Goal: Transaction & Acquisition: Purchase product/service

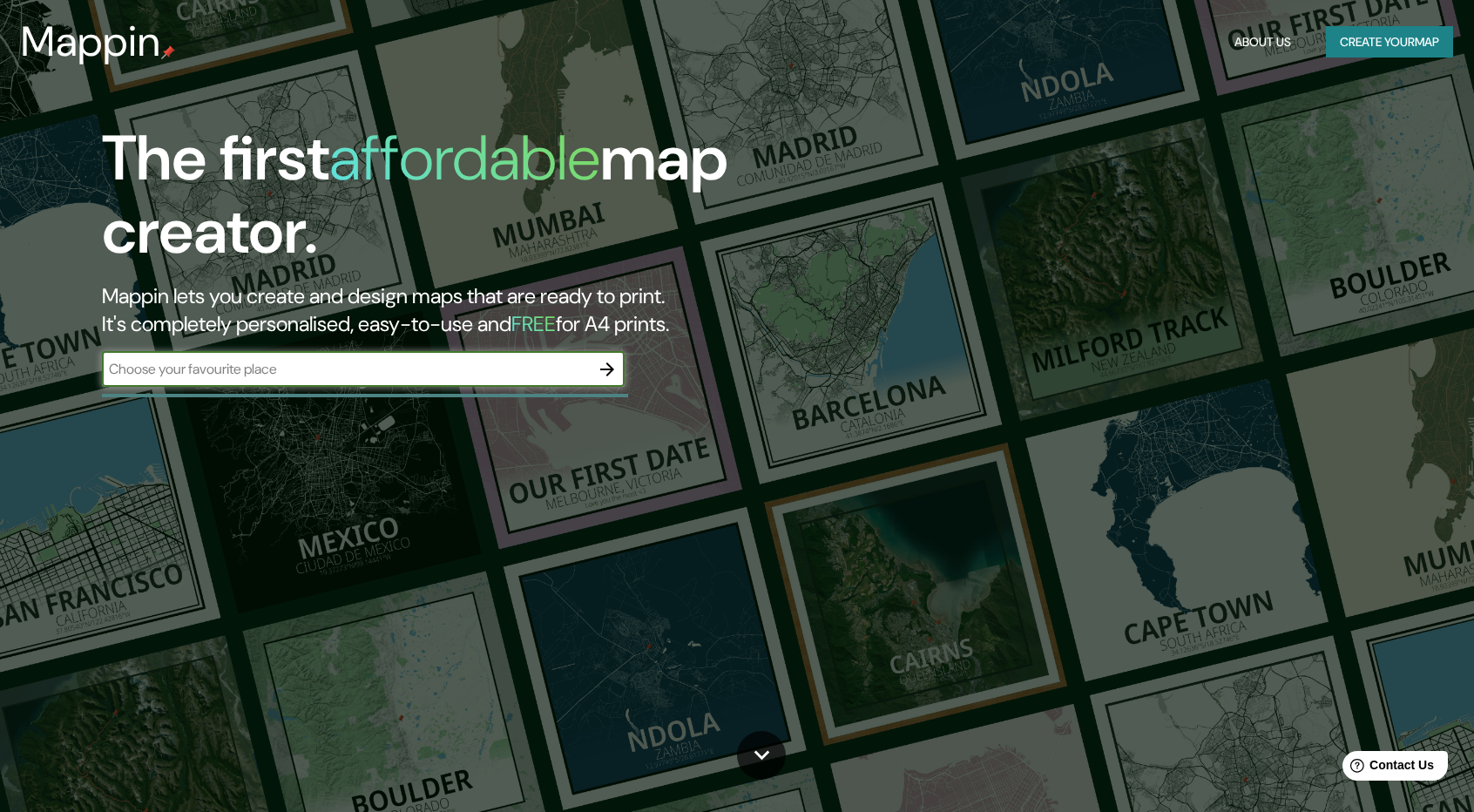
drag, startPoint x: 555, startPoint y: 371, endPoint x: 560, endPoint y: 347, distance: 24.5
click at [555, 369] on input "text" at bounding box center [346, 369] width 488 height 20
click at [560, 342] on div "The first affordable map creator. Mappin lets you create and design maps that a…" at bounding box center [470, 263] width 884 height 283
click at [603, 347] on div "The first affordable map creator. Mappin lets you create and design maps that a…" at bounding box center [470, 263] width 884 height 283
click at [597, 381] on button "button" at bounding box center [607, 369] width 35 height 35
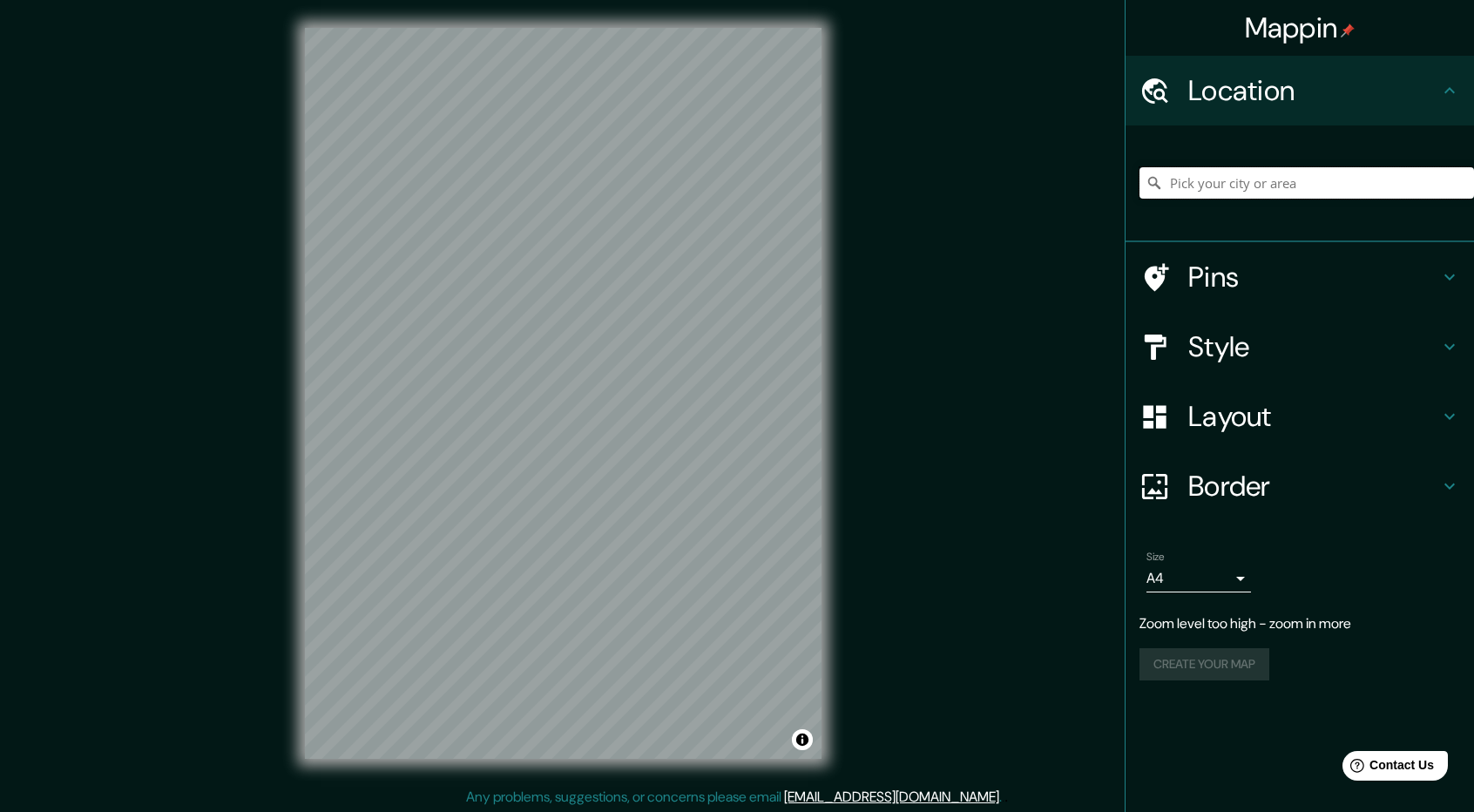
click at [1236, 184] on input "Pick your city or area" at bounding box center [1307, 182] width 334 height 32
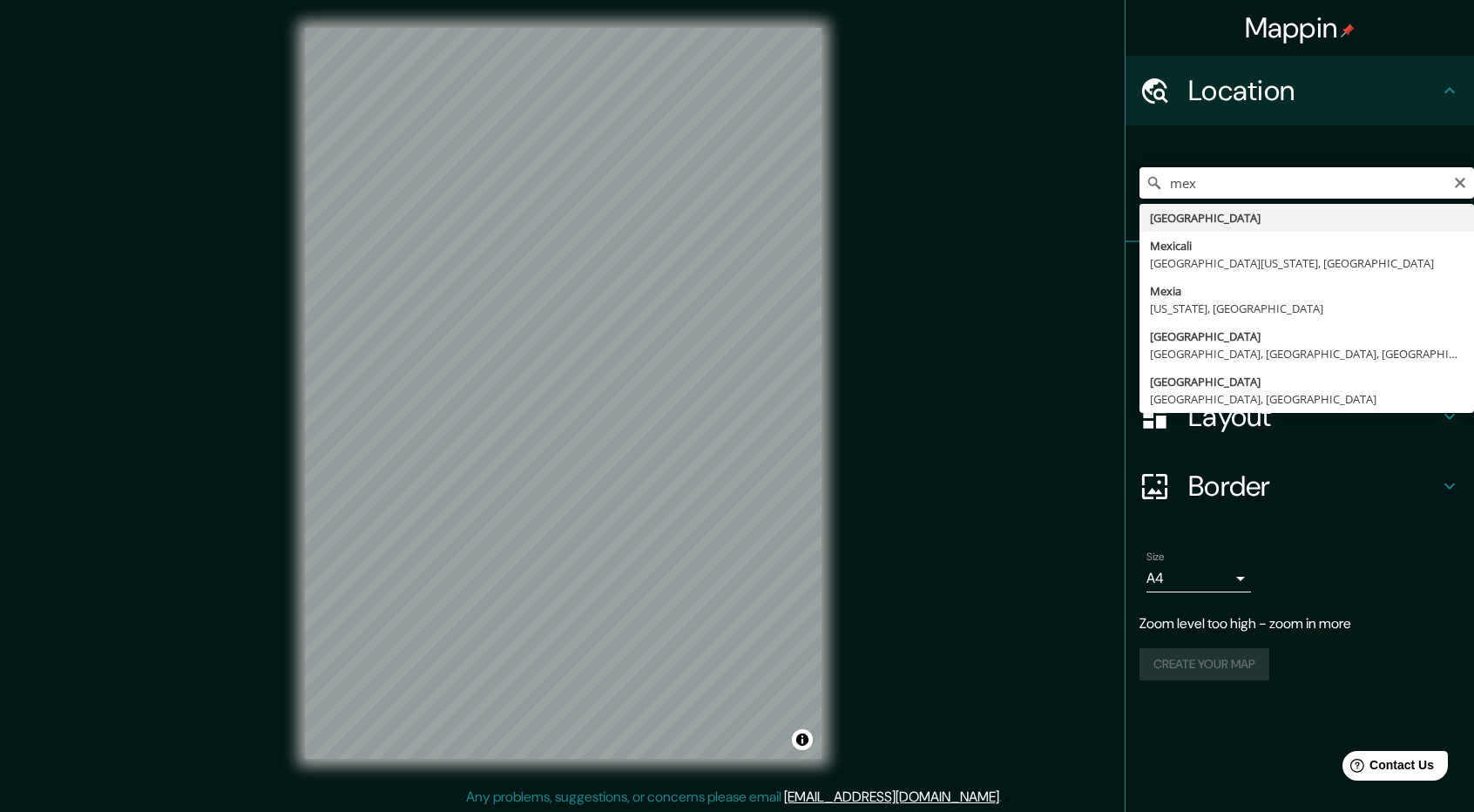
type input "mex"
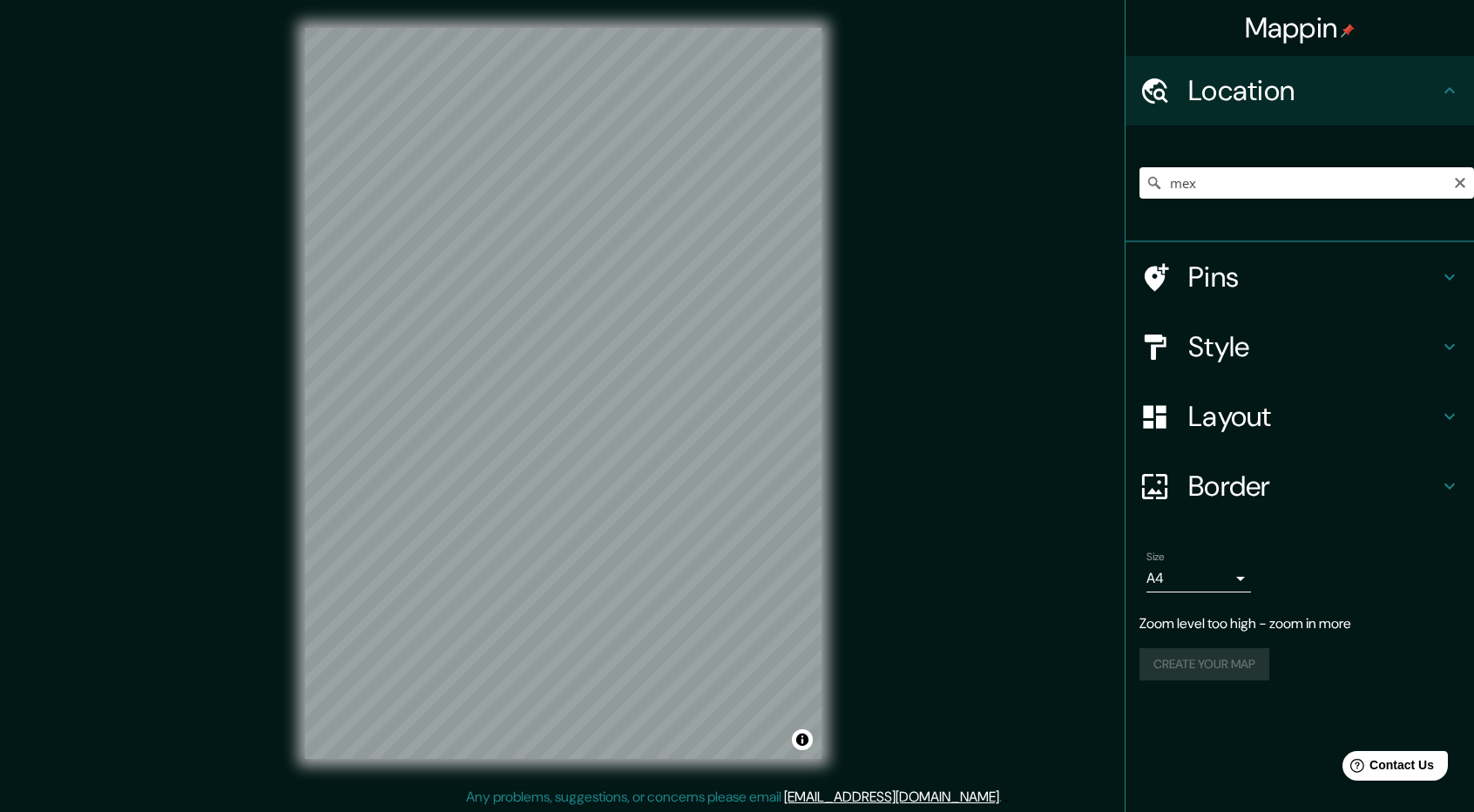
click at [968, 256] on div "Mappin Location mex [GEOGRAPHIC_DATA] [GEOGRAPHIC_DATA] [GEOGRAPHIC_DATA][US_ST…" at bounding box center [737, 407] width 1474 height 815
click at [988, 580] on div "Mappin Location mex [GEOGRAPHIC_DATA] [GEOGRAPHIC_DATA] [GEOGRAPHIC_DATA][US_ST…" at bounding box center [737, 406] width 1474 height 815
click at [1187, 344] on div at bounding box center [1164, 348] width 49 height 31
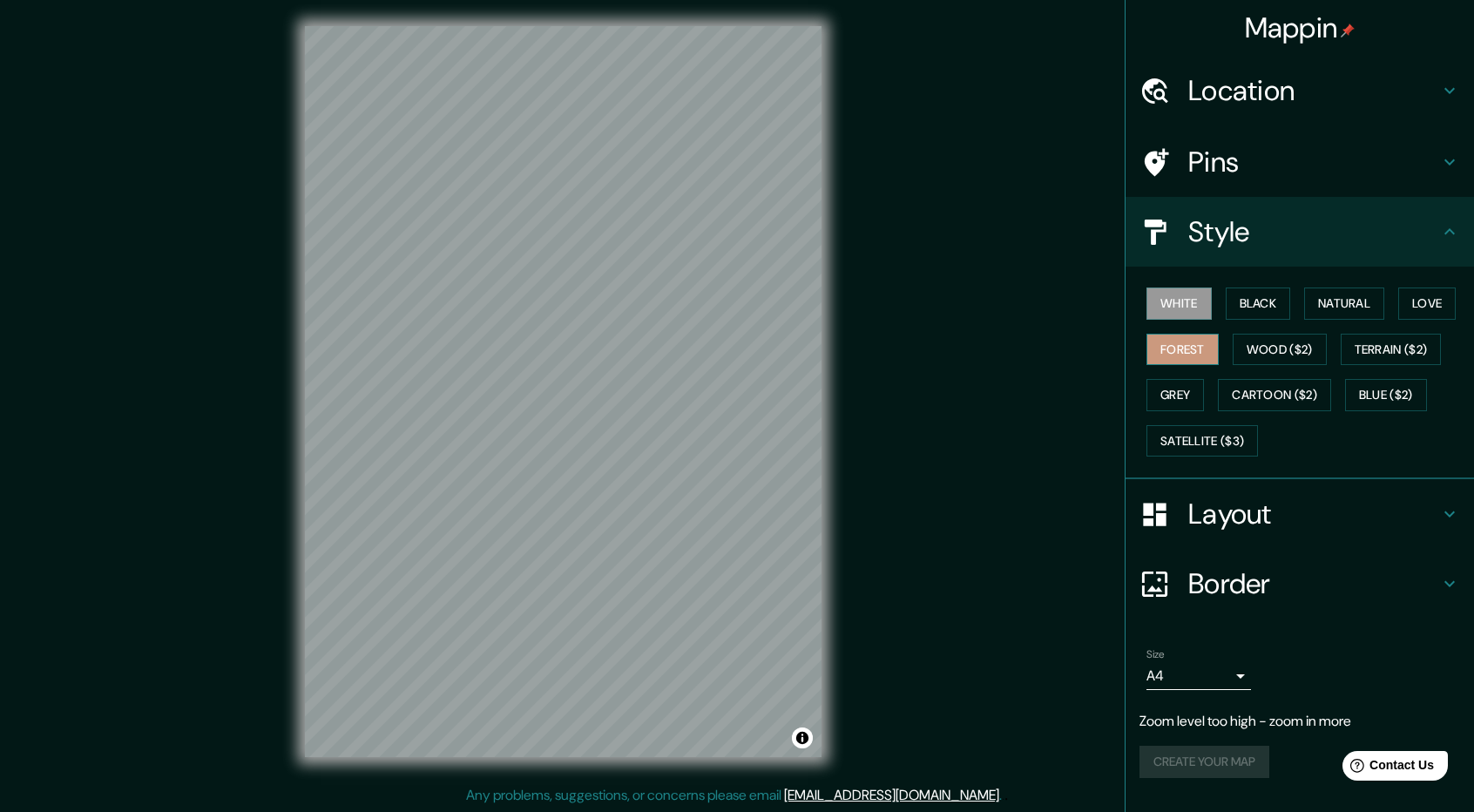
click at [1189, 340] on button "Forest" at bounding box center [1182, 350] width 72 height 33
click at [1275, 323] on div "White Black Natural Love Forest Wood ($2) Terrain ($2) Grey Cartoon ($2) Blue (…" at bounding box center [1307, 372] width 334 height 183
click at [1278, 342] on button "Wood ($2)" at bounding box center [1280, 350] width 94 height 33
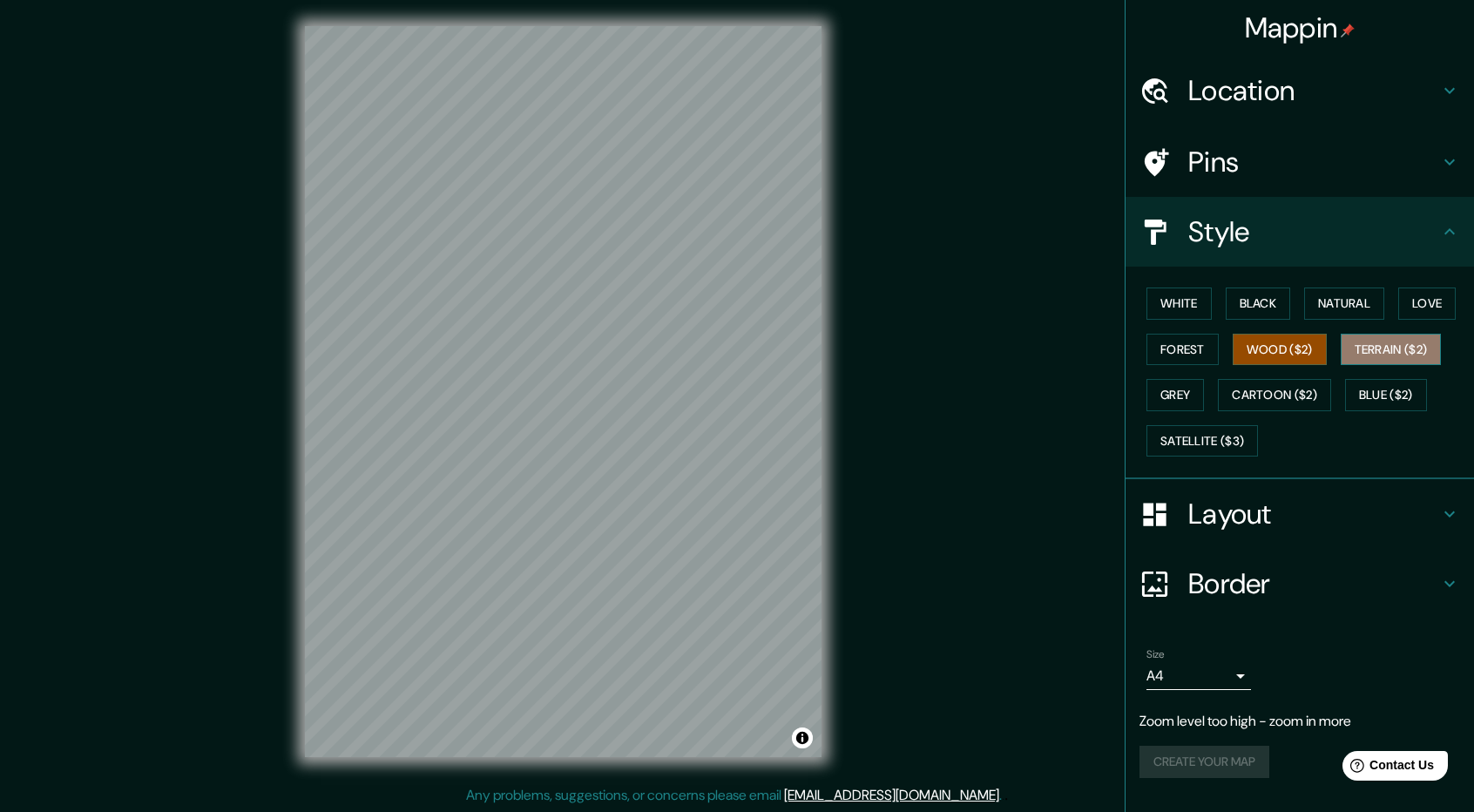
click at [1409, 349] on button "Terrain ($2)" at bounding box center [1391, 350] width 101 height 33
click at [1266, 384] on button "Cartoon ($2)" at bounding box center [1273, 396] width 113 height 33
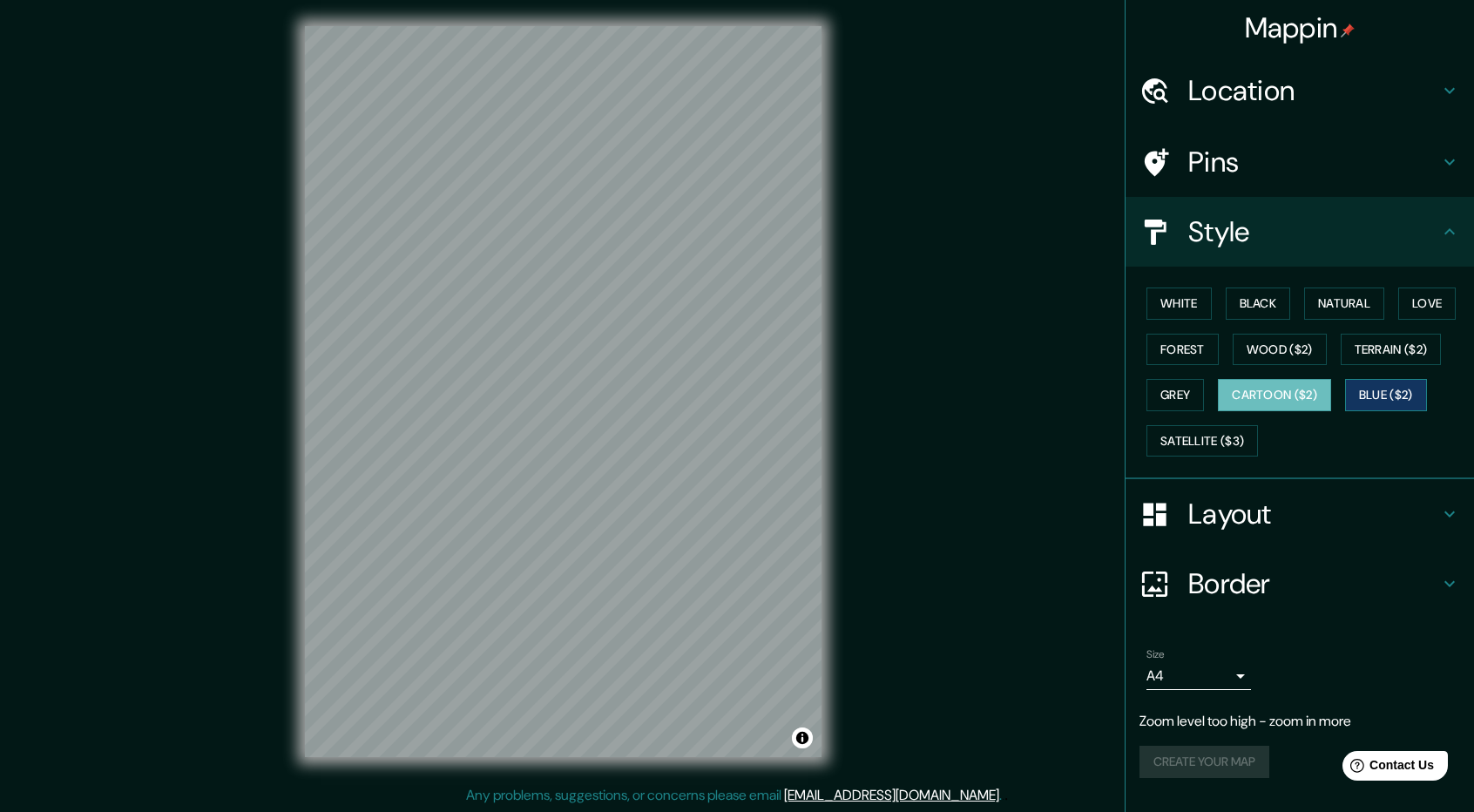
click at [1376, 392] on button "Blue ($2)" at bounding box center [1385, 396] width 82 height 33
click at [1194, 511] on h4 "Layout" at bounding box center [1314, 514] width 251 height 35
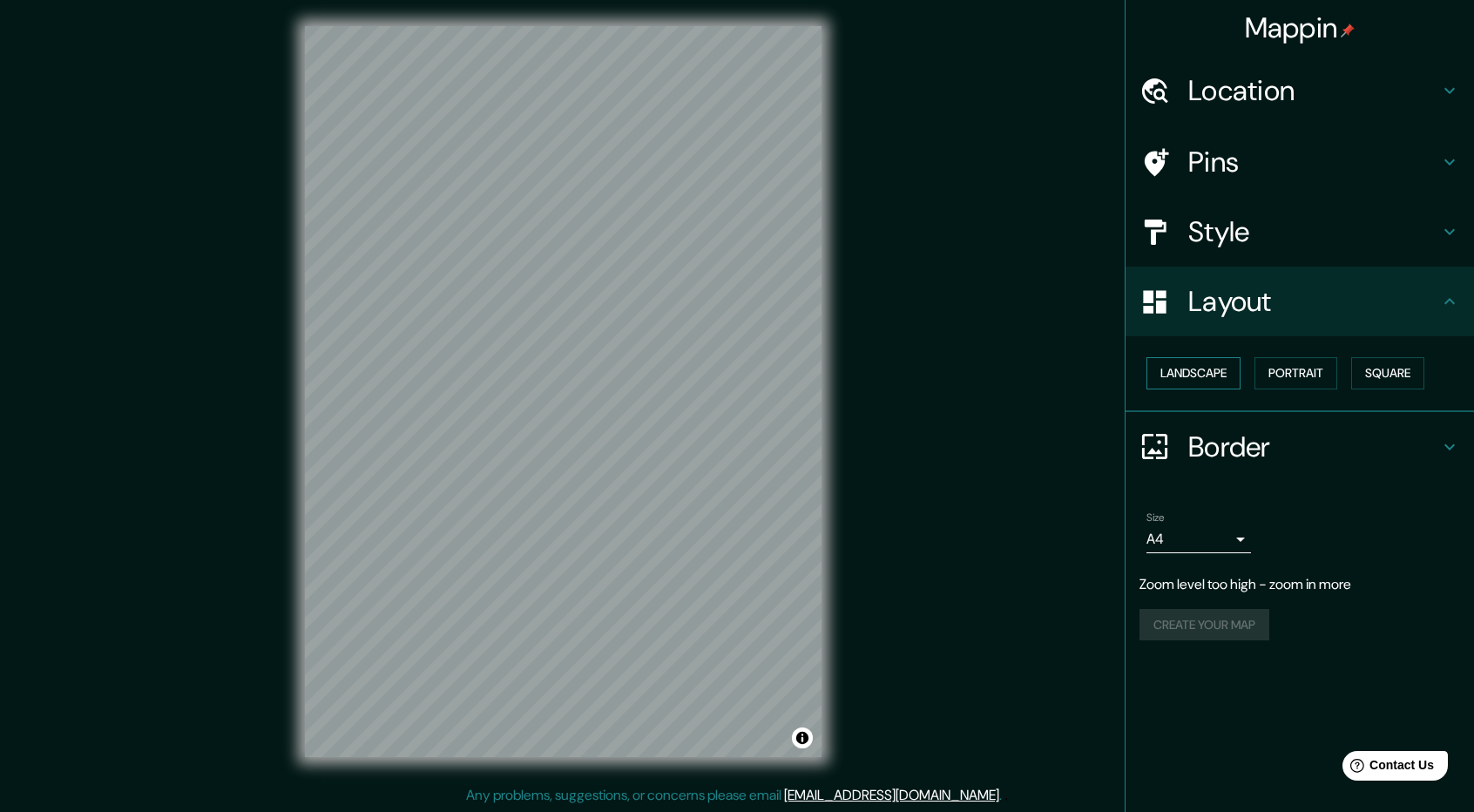
click at [1215, 374] on button "Landscape" at bounding box center [1193, 373] width 94 height 33
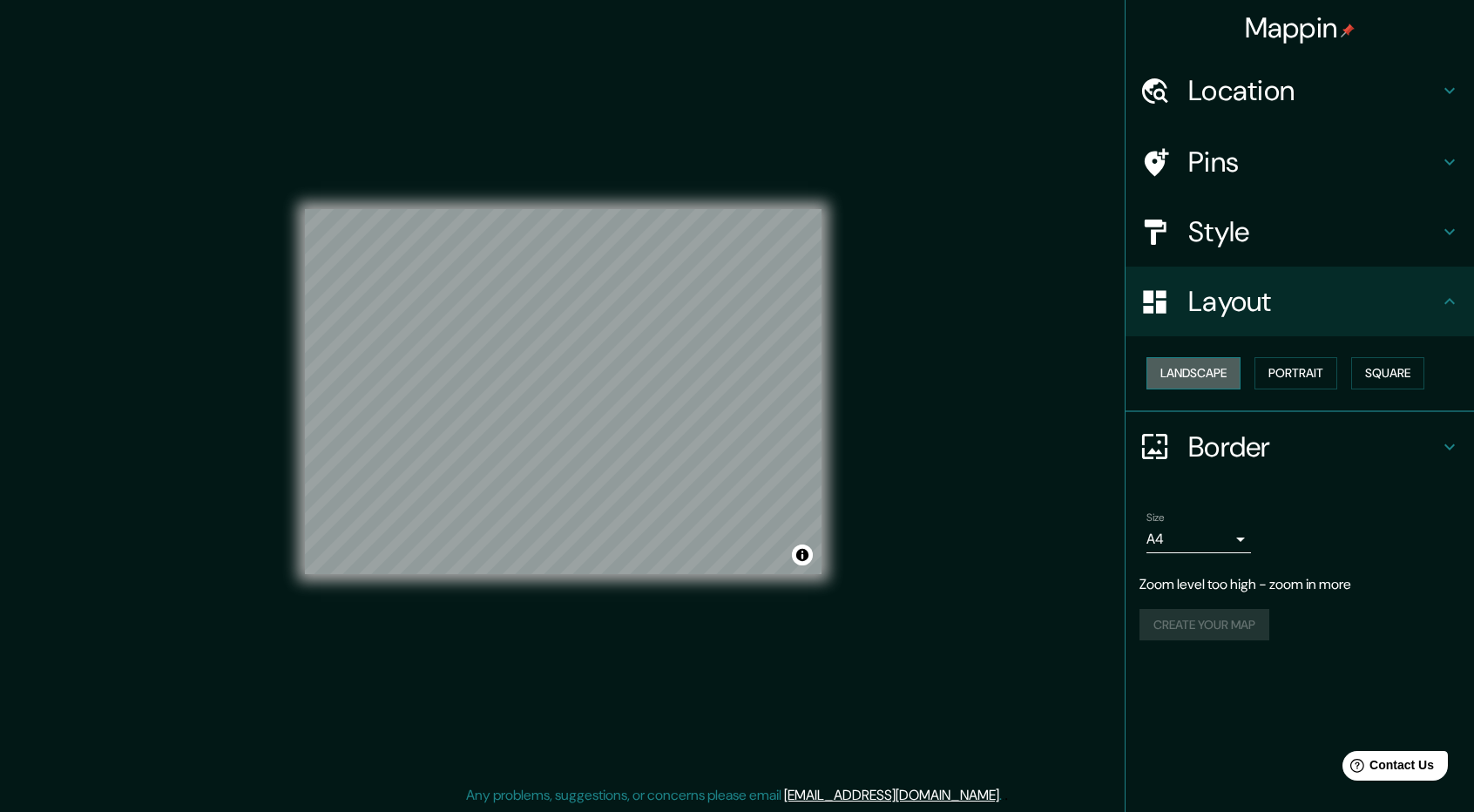
click at [1215, 375] on button "Landscape" at bounding box center [1193, 373] width 94 height 33
click at [1287, 376] on button "Portrait" at bounding box center [1296, 373] width 83 height 33
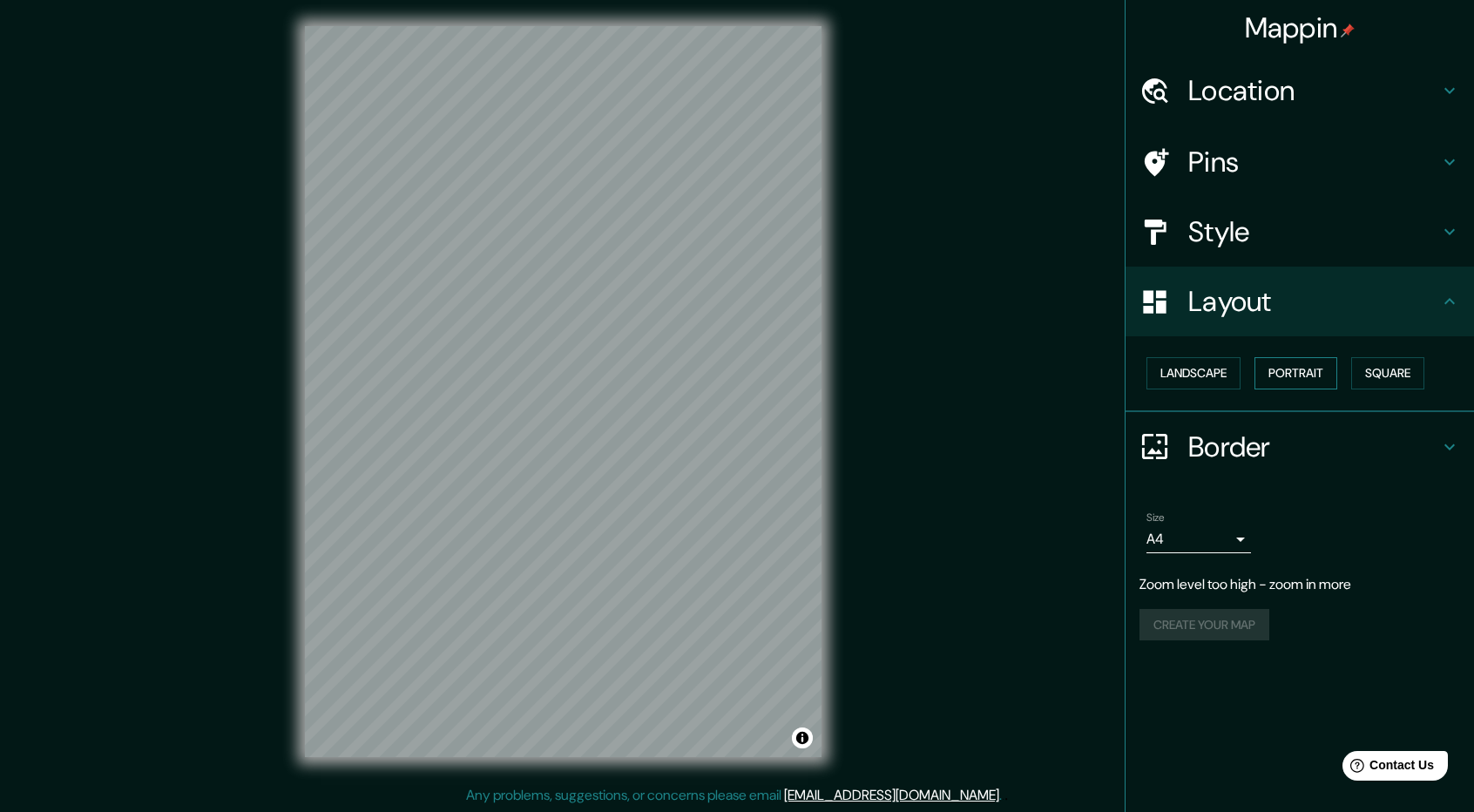
click at [1287, 376] on button "Portrait" at bounding box center [1296, 373] width 83 height 33
click at [1213, 381] on button "Landscape" at bounding box center [1193, 373] width 94 height 33
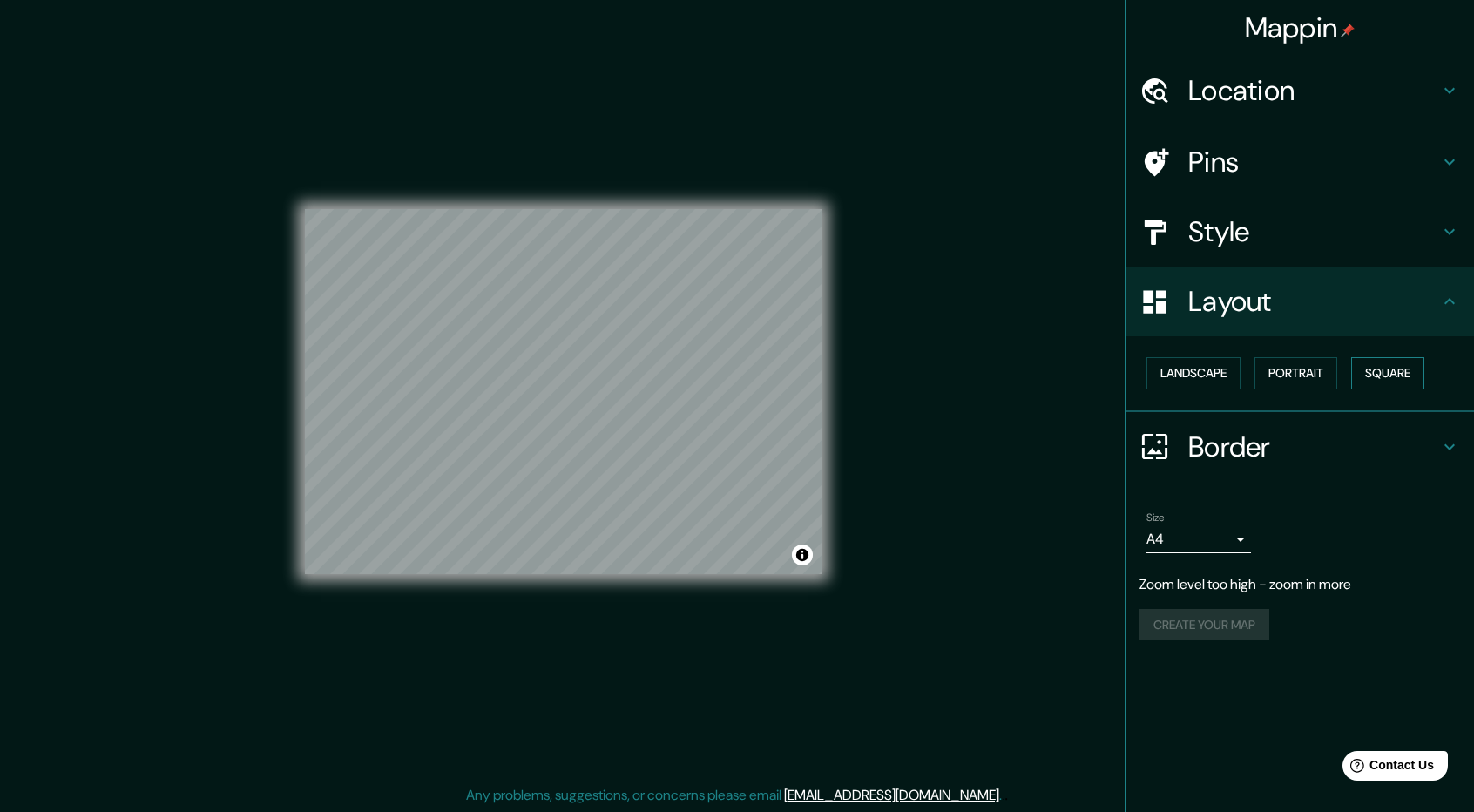
click at [1412, 369] on button "Square" at bounding box center [1387, 373] width 73 height 33
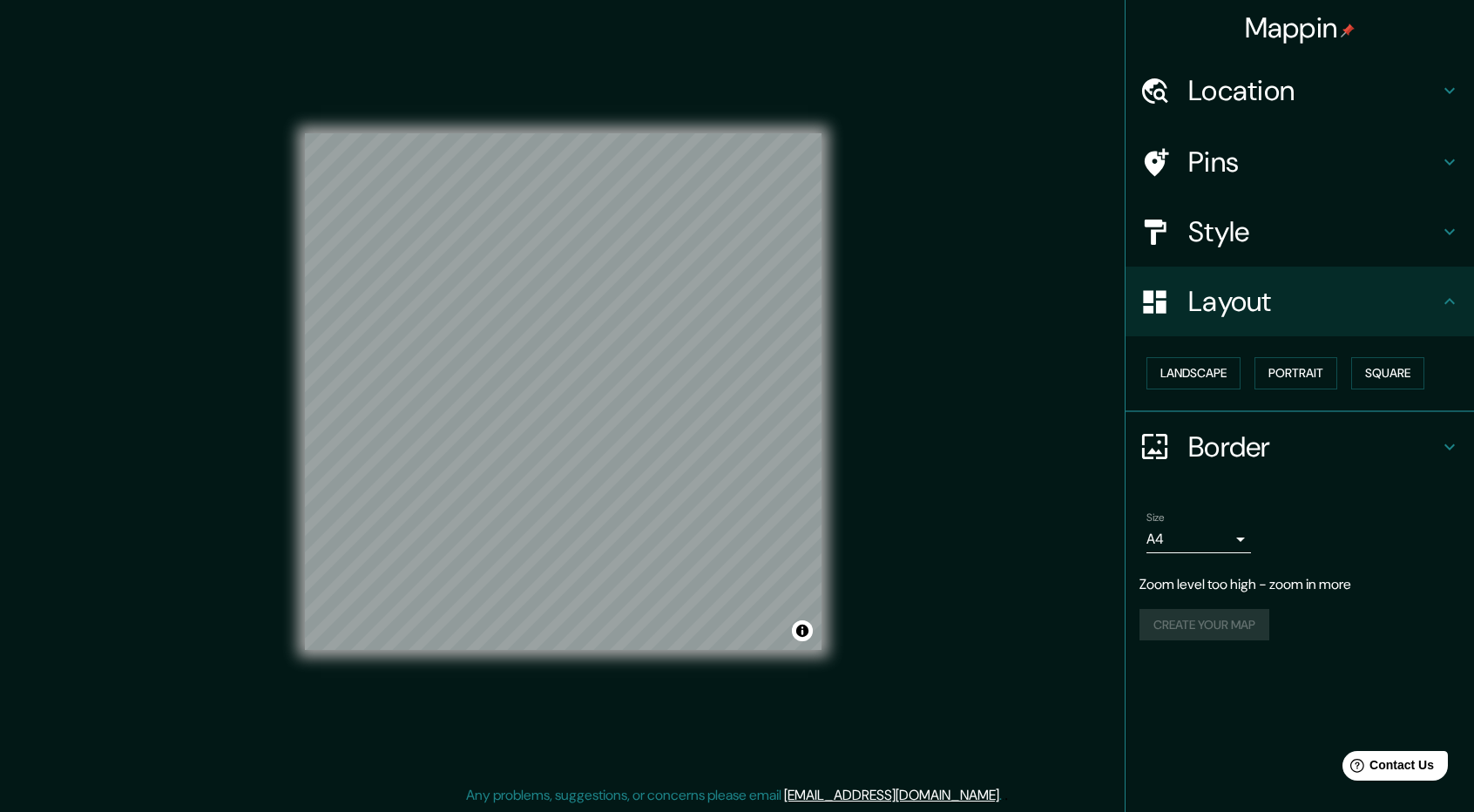
click at [1130, 381] on div "Landscape [GEOGRAPHIC_DATA]" at bounding box center [1300, 374] width 349 height 76
click at [1166, 372] on button "Landscape" at bounding box center [1193, 373] width 94 height 33
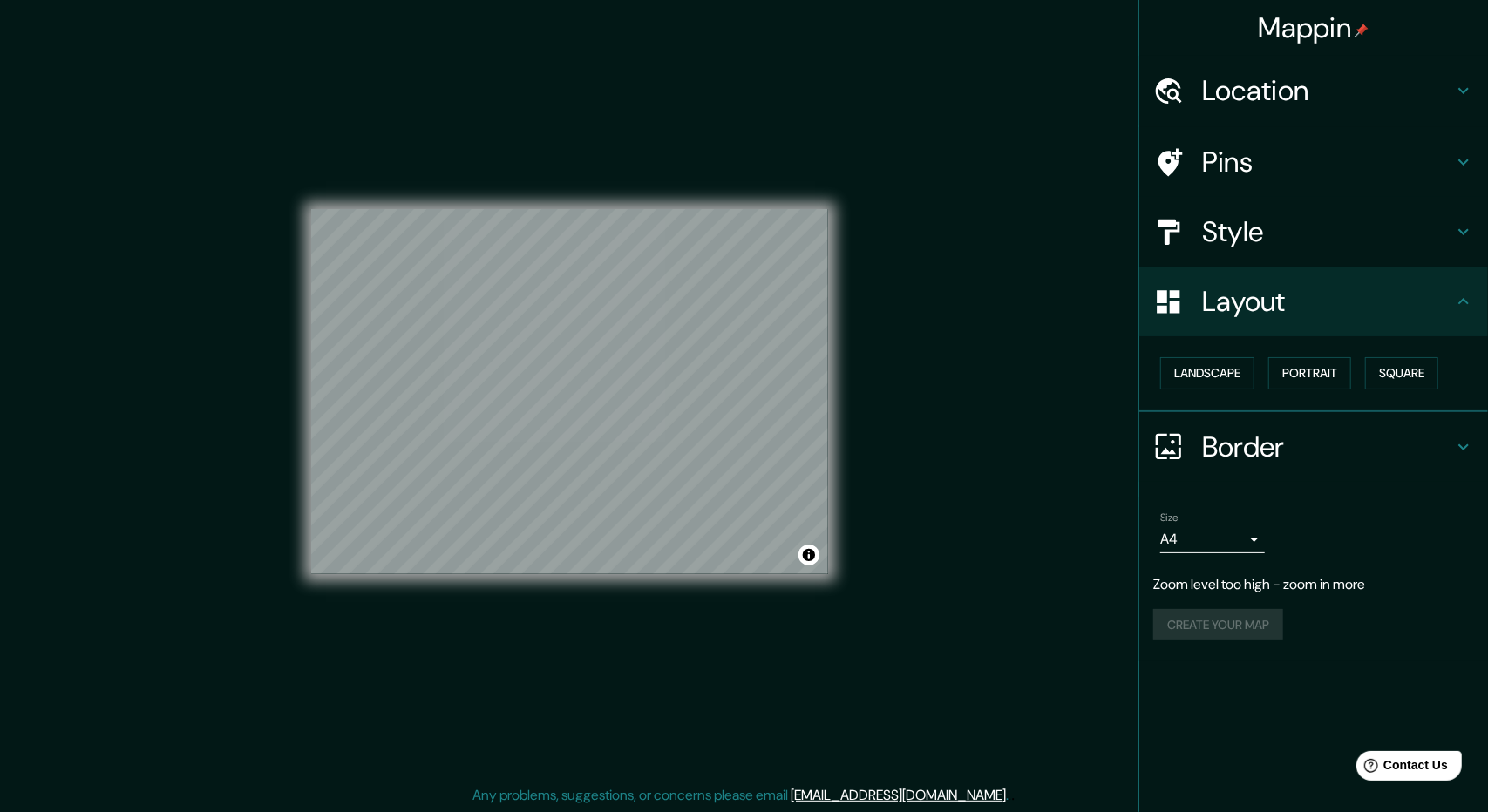
click at [1218, 529] on body "Mappin Location mex [GEOGRAPHIC_DATA] [GEOGRAPHIC_DATA] [GEOGRAPHIC_DATA][US_ST…" at bounding box center [744, 404] width 1488 height 812
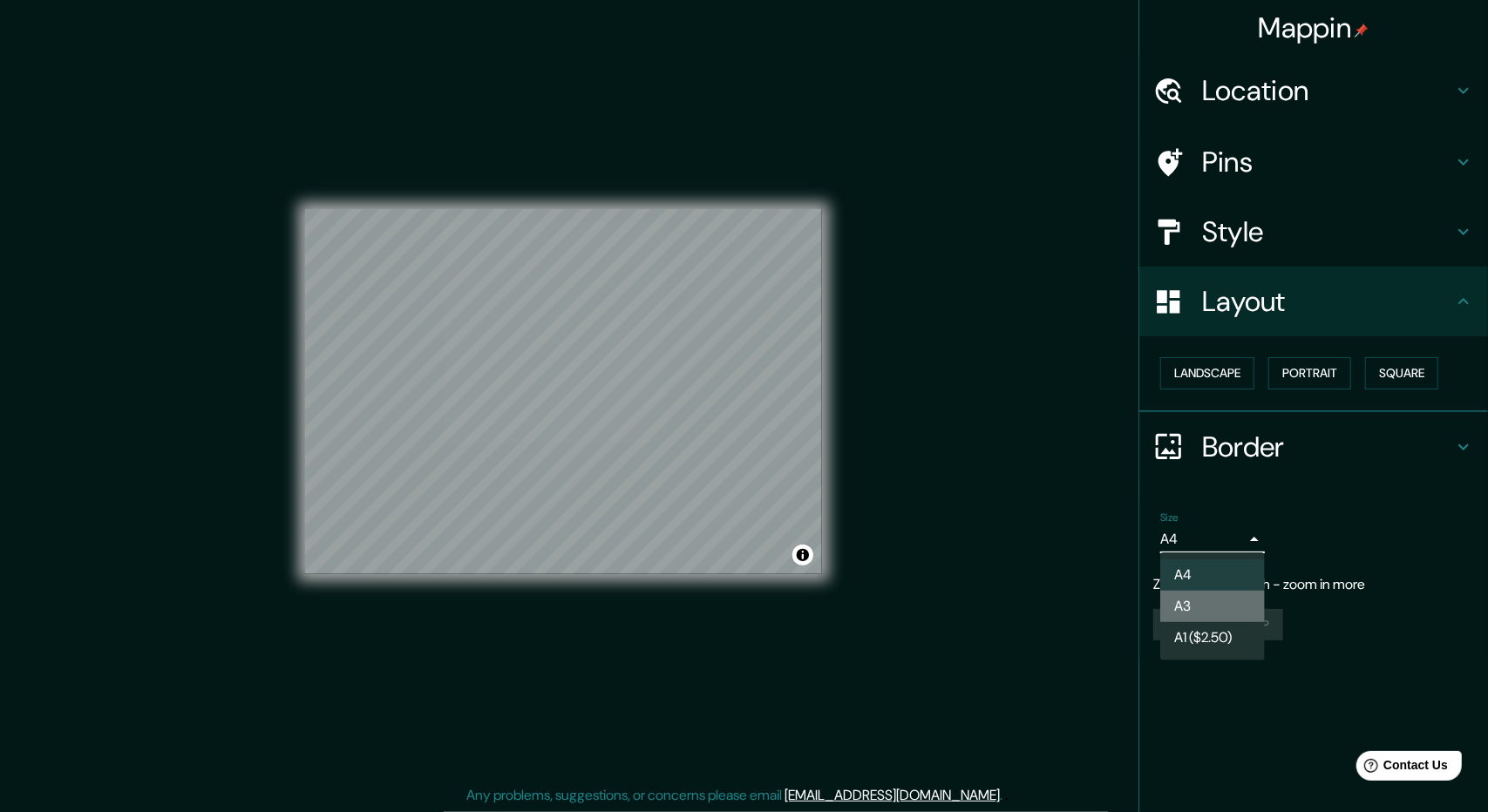
click at [1239, 607] on li "A3" at bounding box center [1212, 606] width 105 height 32
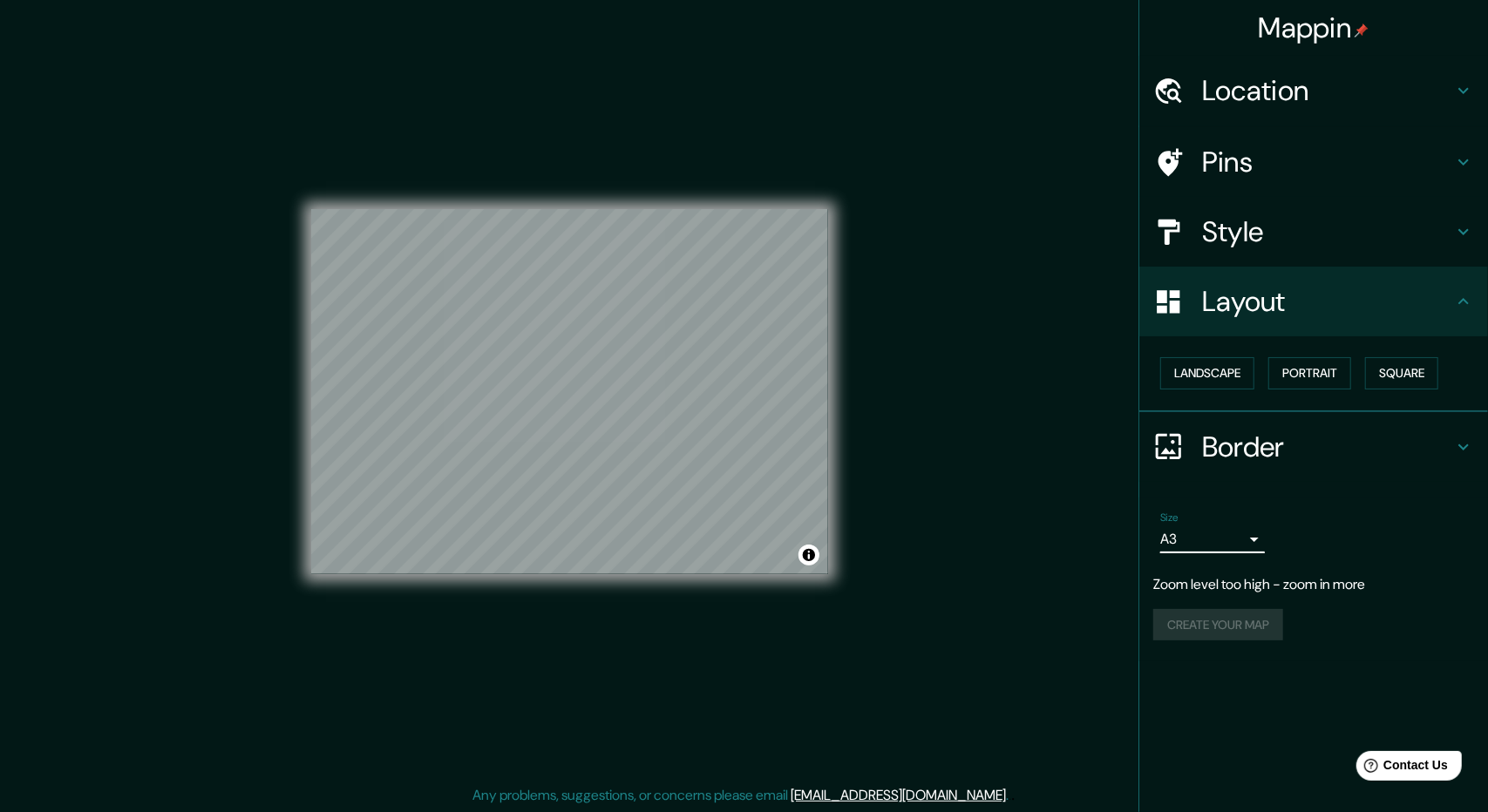
click at [1241, 540] on body "Mappin Location mex [GEOGRAPHIC_DATA] [GEOGRAPHIC_DATA] [GEOGRAPHIC_DATA][US_ST…" at bounding box center [744, 404] width 1488 height 812
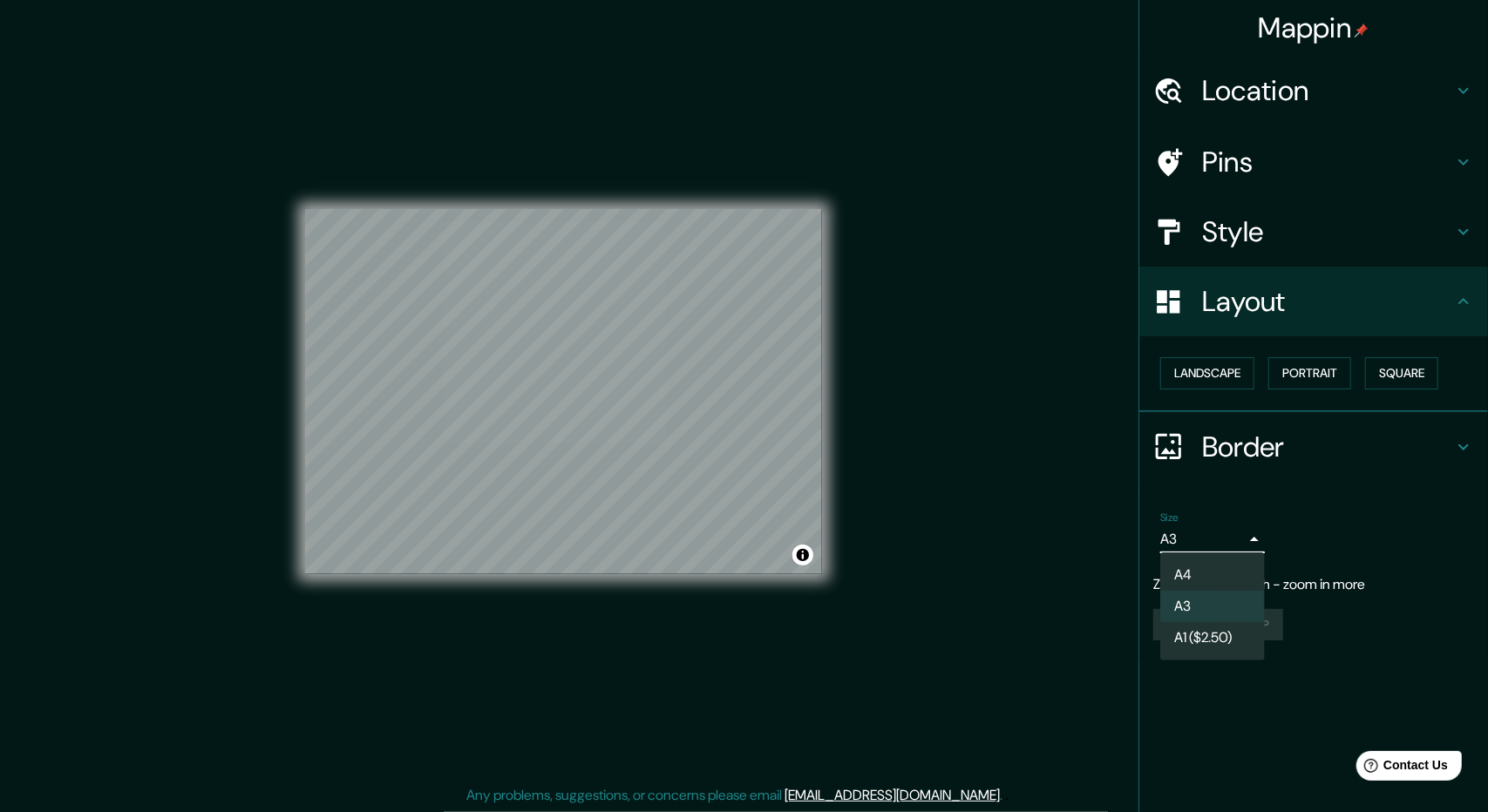
click at [1232, 637] on li "A1 ($2.50)" at bounding box center [1212, 638] width 105 height 32
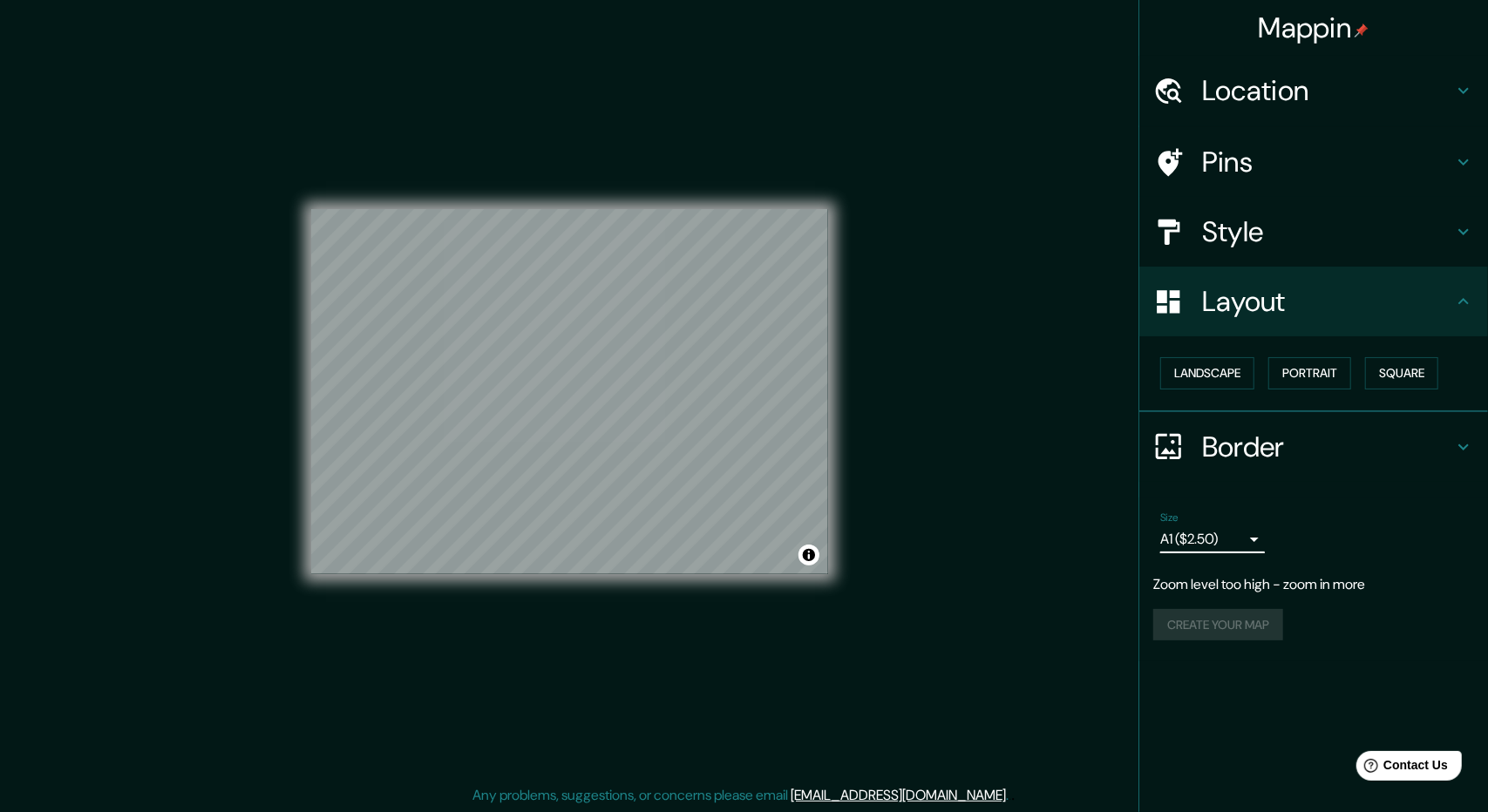
click at [1239, 545] on body "Mappin Location mex [GEOGRAPHIC_DATA] [GEOGRAPHIC_DATA] [GEOGRAPHIC_DATA][US_ST…" at bounding box center [744, 404] width 1488 height 812
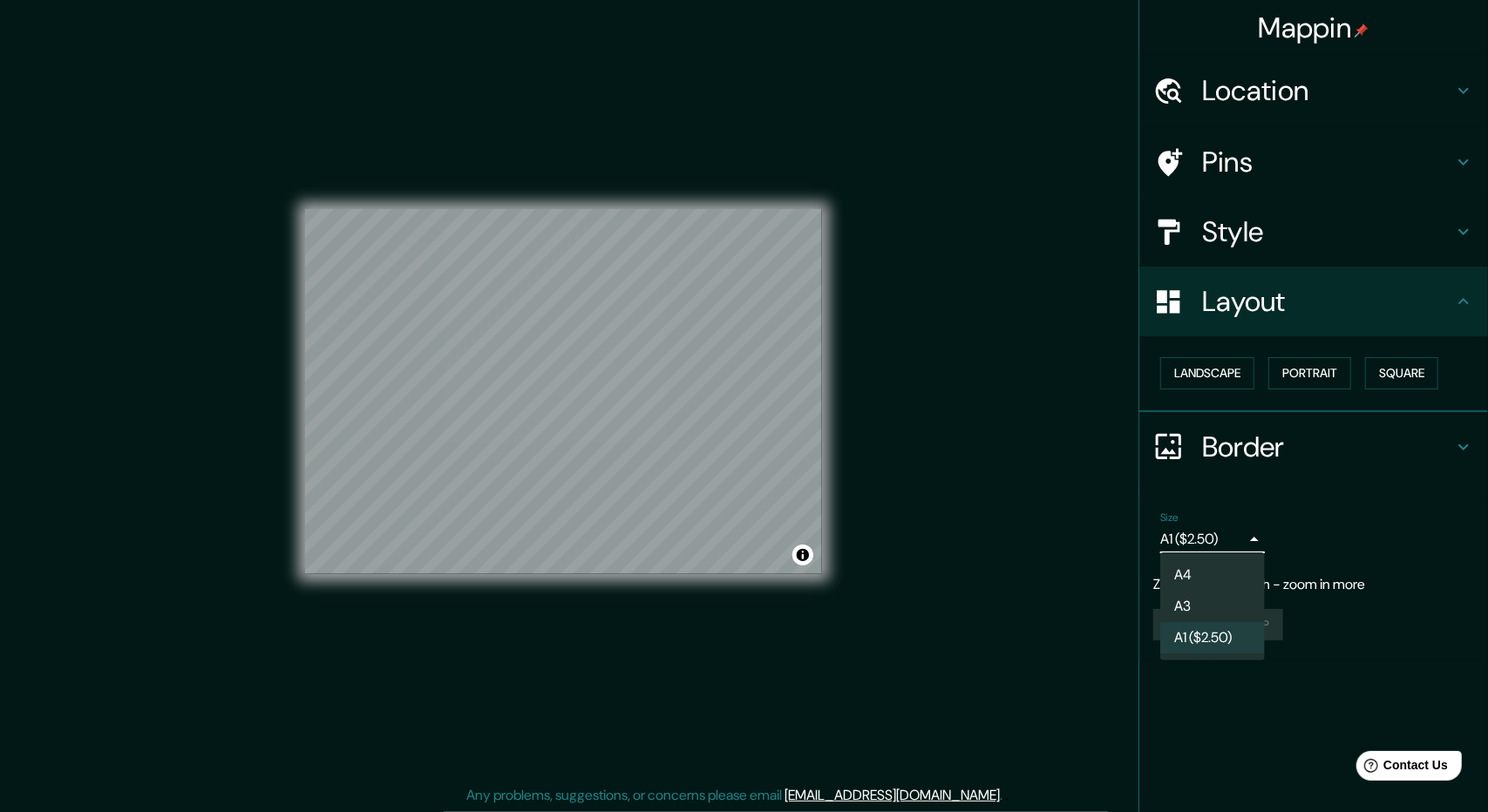
click at [1234, 573] on li "A4" at bounding box center [1212, 574] width 105 height 32
type input "single"
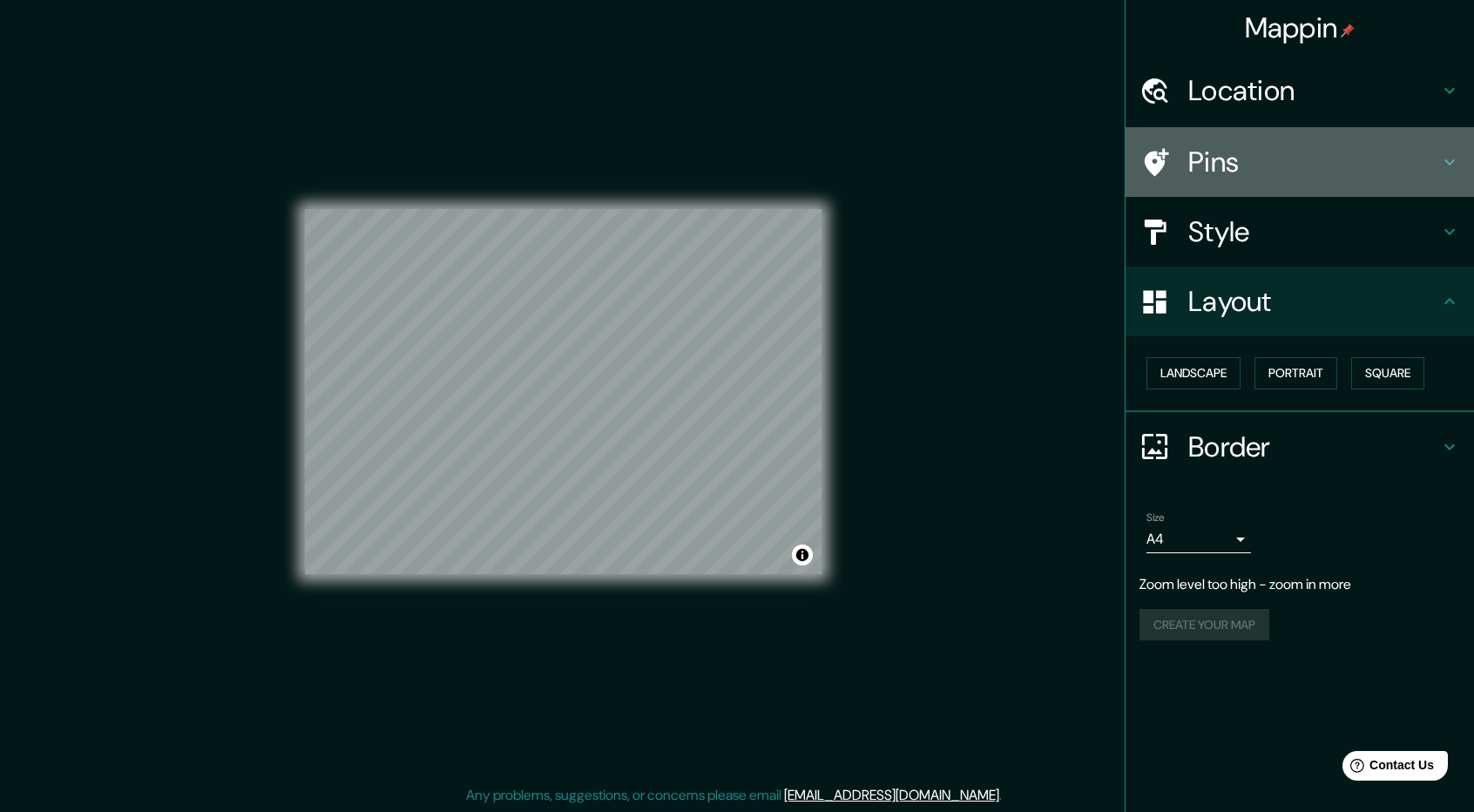
click at [1200, 154] on h4 "Pins" at bounding box center [1314, 162] width 251 height 35
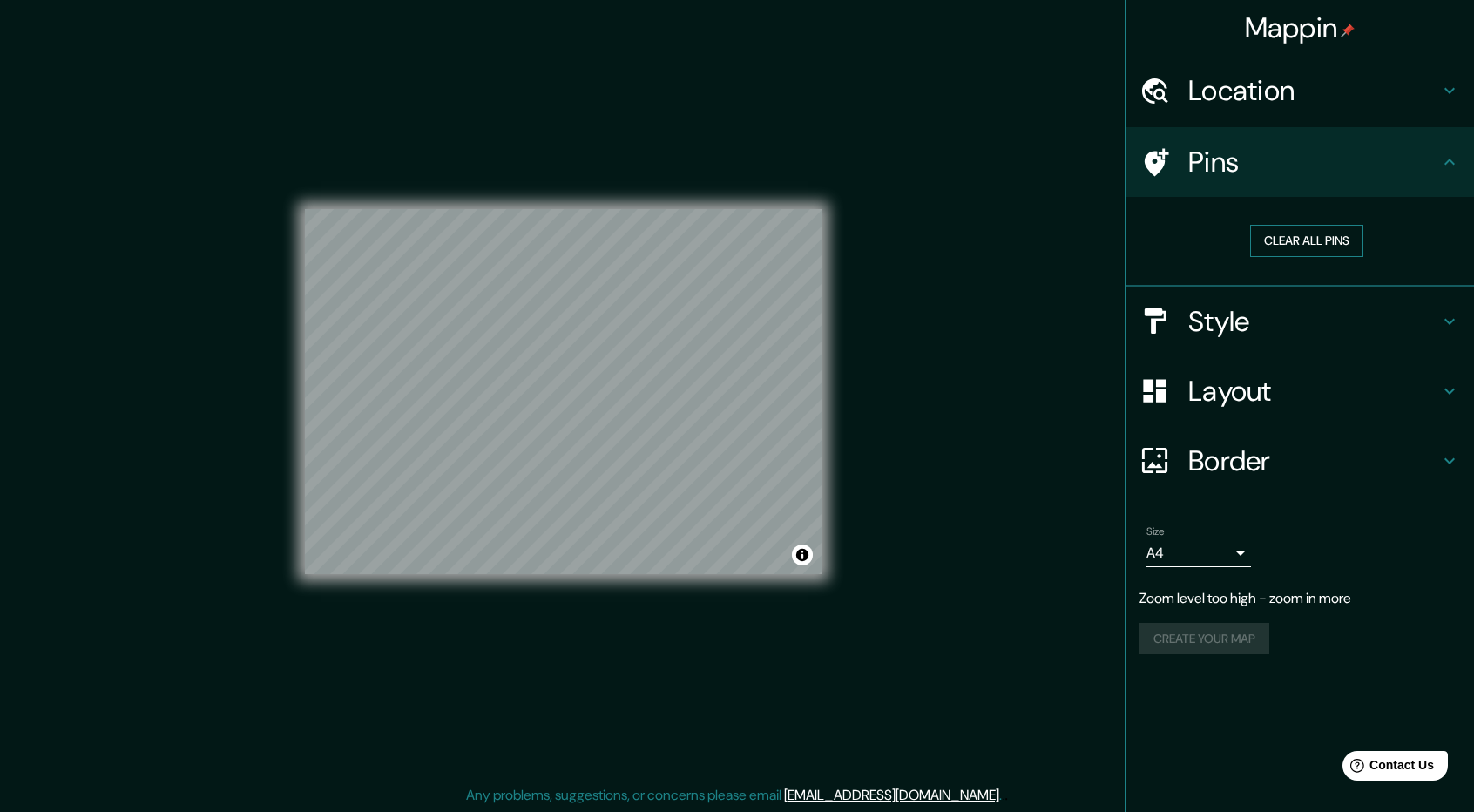
click at [1291, 233] on button "Clear all pins" at bounding box center [1306, 241] width 113 height 33
click at [1181, 157] on div at bounding box center [1164, 163] width 49 height 31
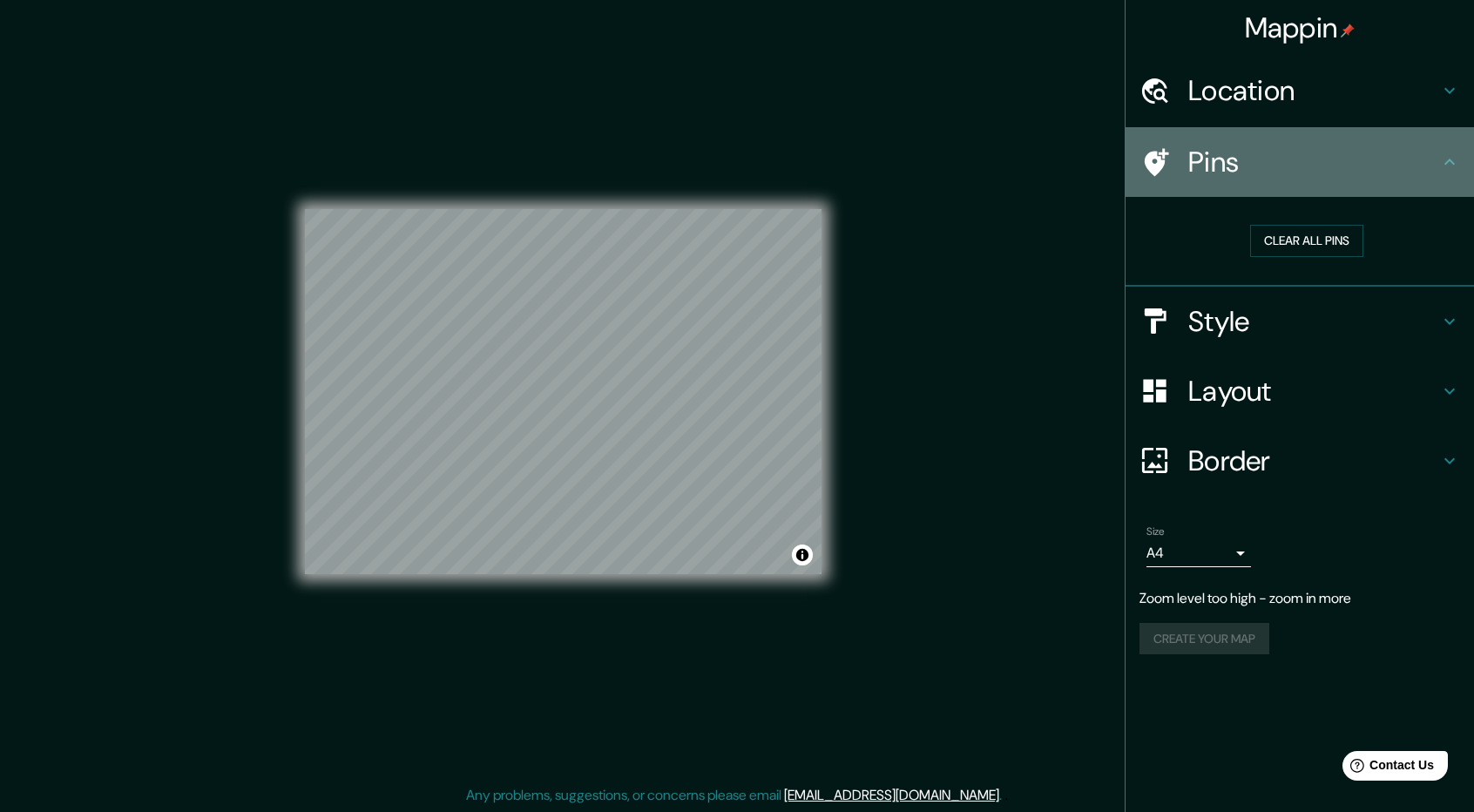
click at [1162, 160] on icon at bounding box center [1156, 162] width 24 height 28
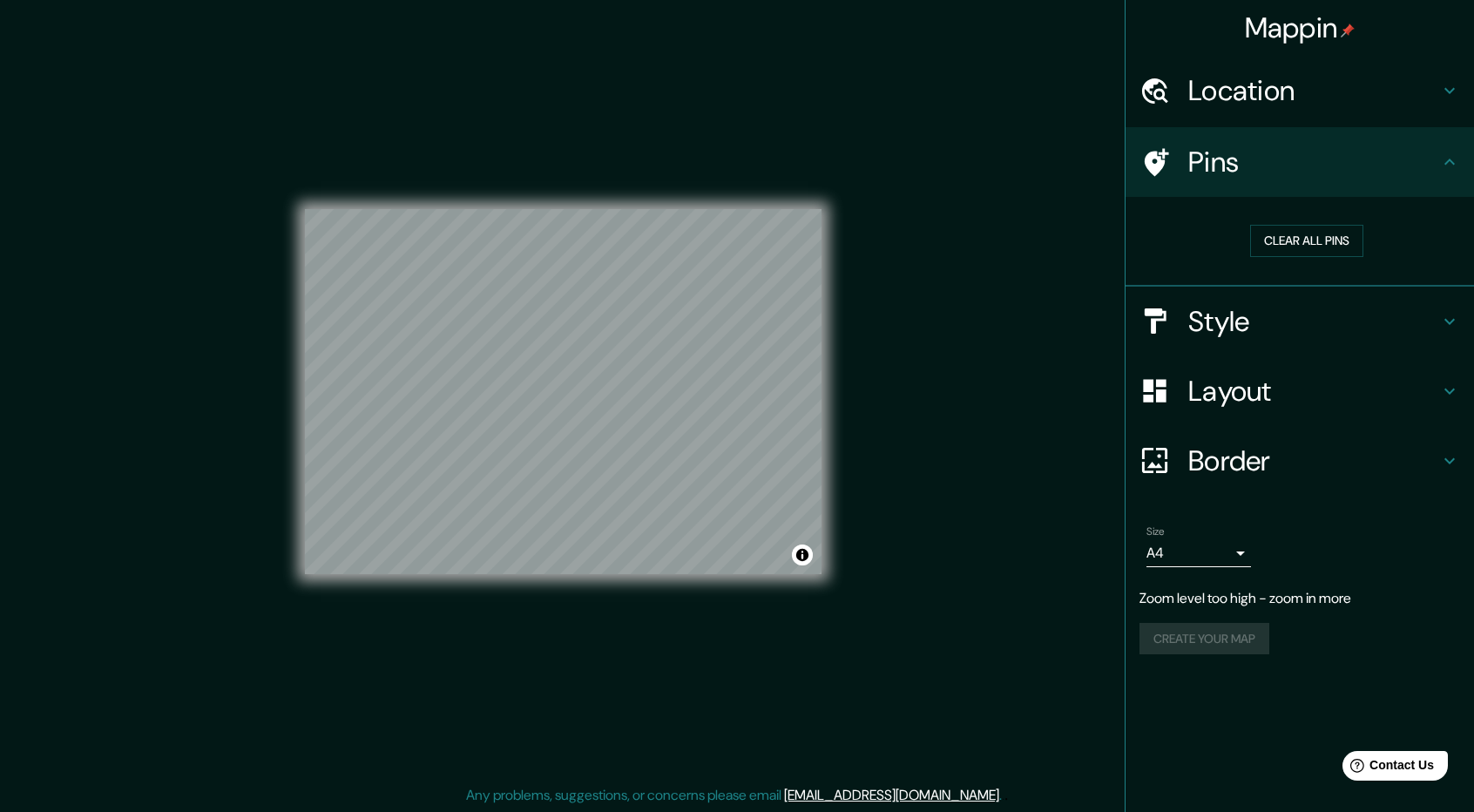
click at [1165, 147] on icon at bounding box center [1155, 163] width 31 height 31
click at [1212, 86] on h4 "Location" at bounding box center [1314, 90] width 251 height 35
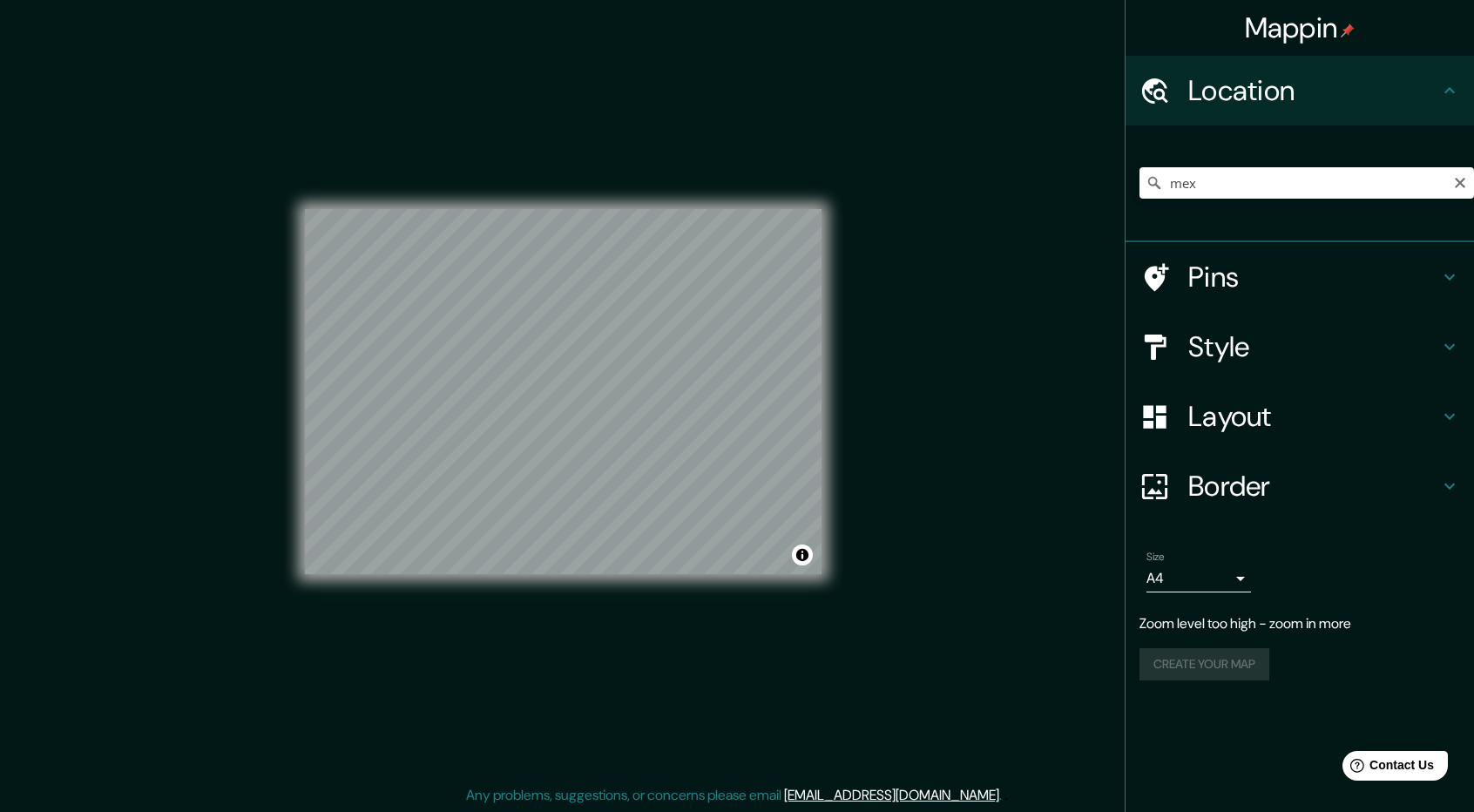
click at [1234, 357] on h4 "Style" at bounding box center [1314, 347] width 251 height 35
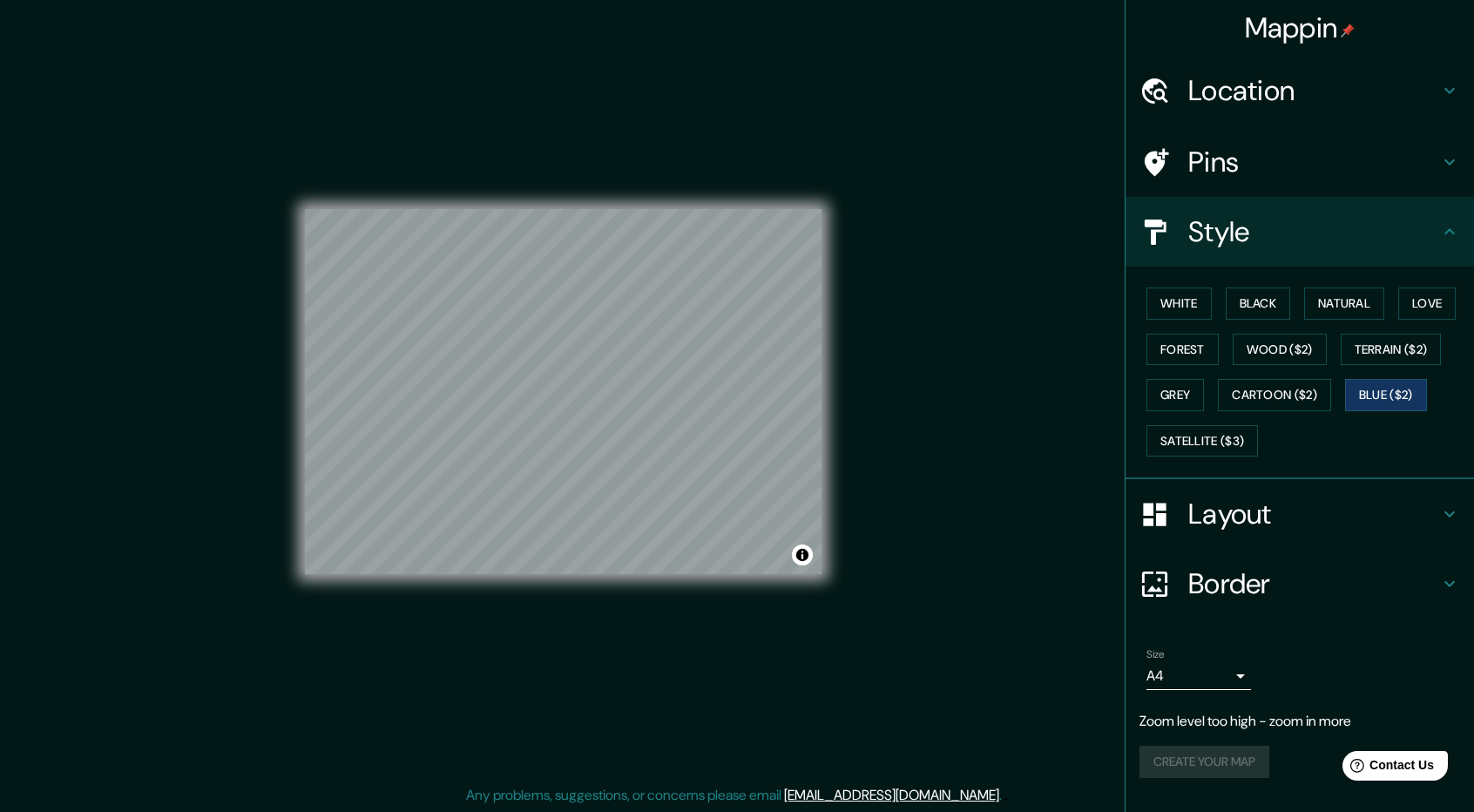
click at [1251, 566] on h4 "Border" at bounding box center [1314, 583] width 251 height 35
